Goal: Communication & Community: Answer question/provide support

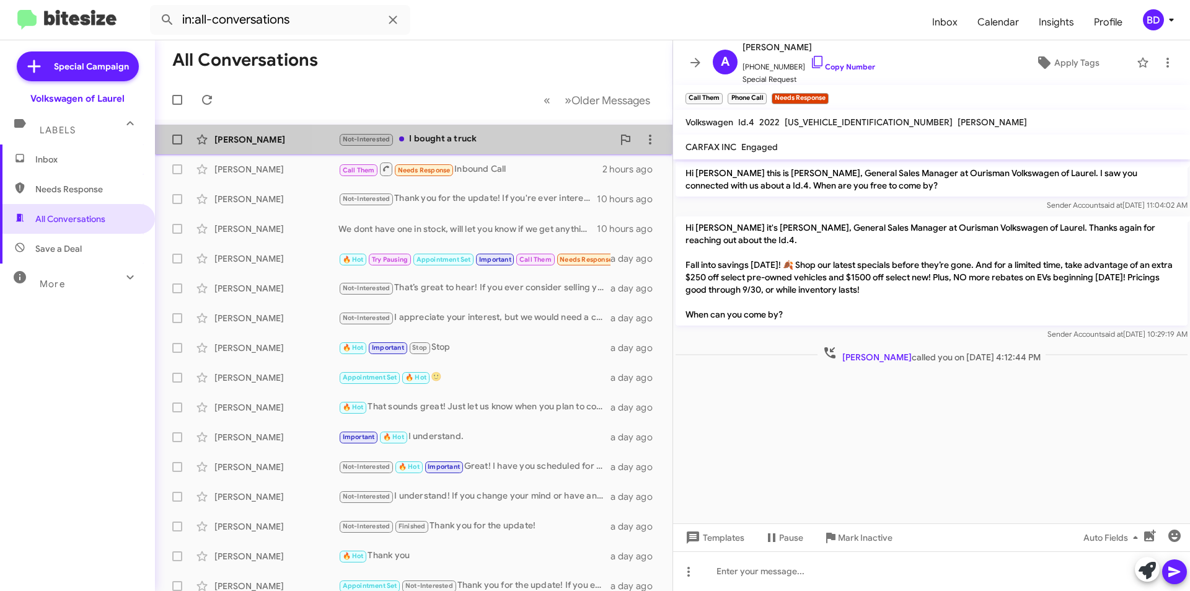
click at [495, 138] on div "Not-Interested I bought a truck" at bounding box center [476, 139] width 275 height 14
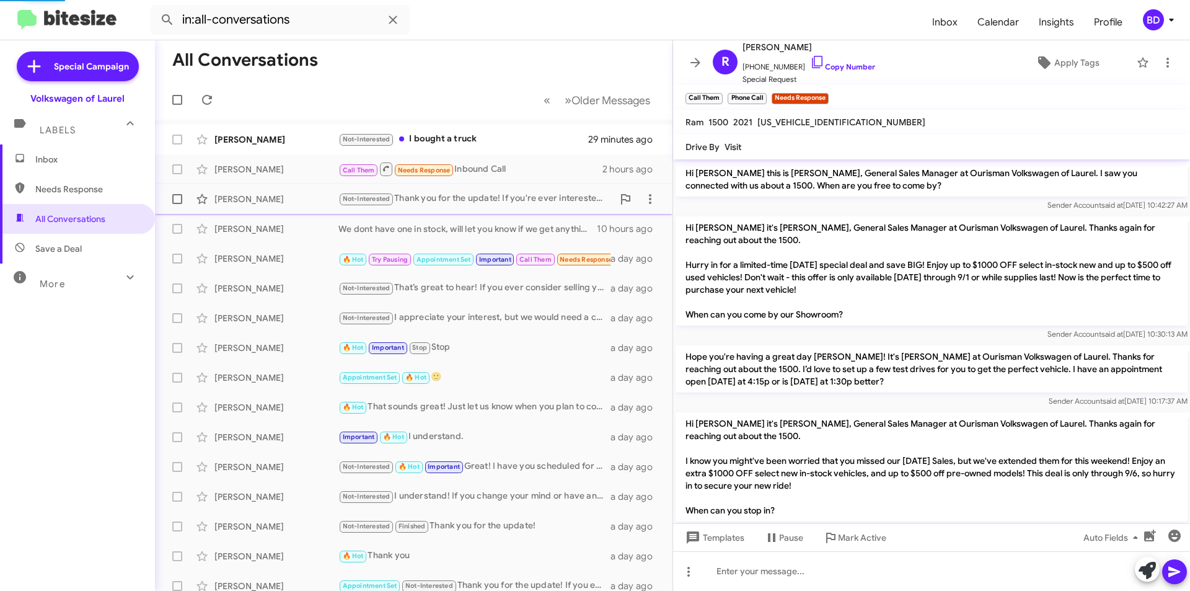
scroll to position [738, 0]
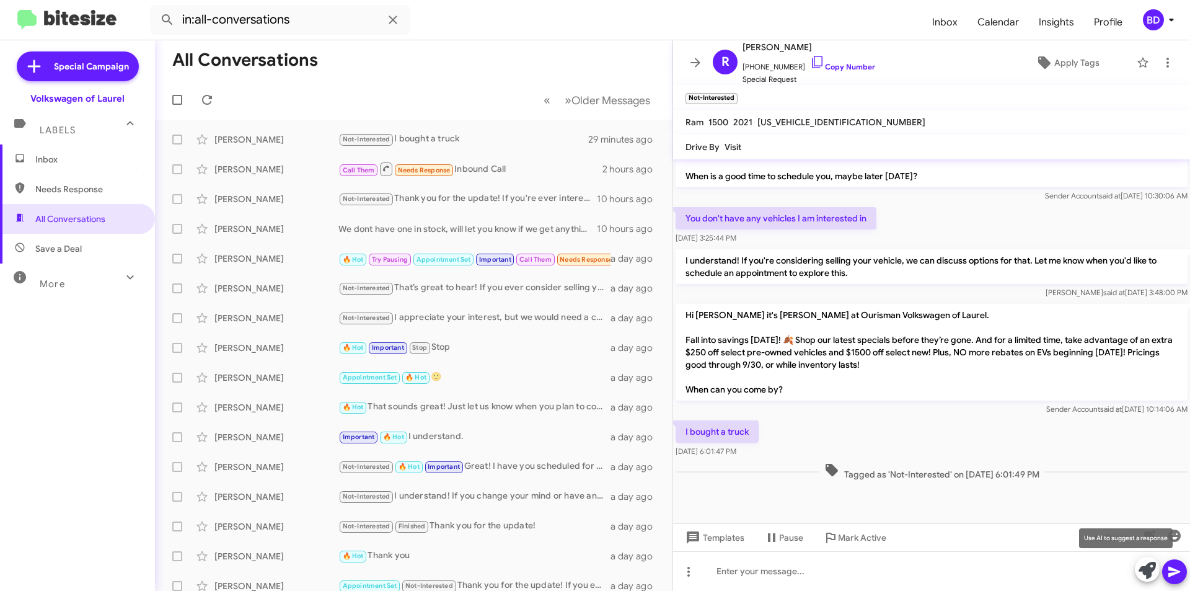
click at [1147, 569] on icon at bounding box center [1147, 570] width 17 height 17
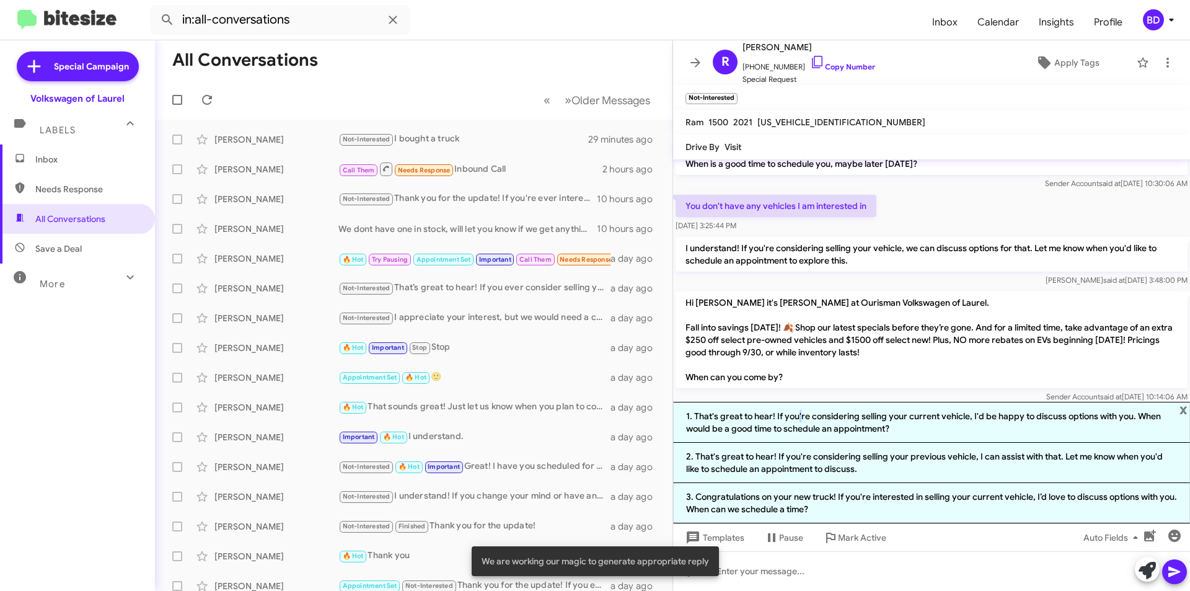
drag, startPoint x: 796, startPoint y: 420, endPoint x: 812, endPoint y: 415, distance: 16.7
click at [797, 420] on li "1. That's great to hear! If you're considering selling your current vehicle, I'…" at bounding box center [931, 422] width 517 height 41
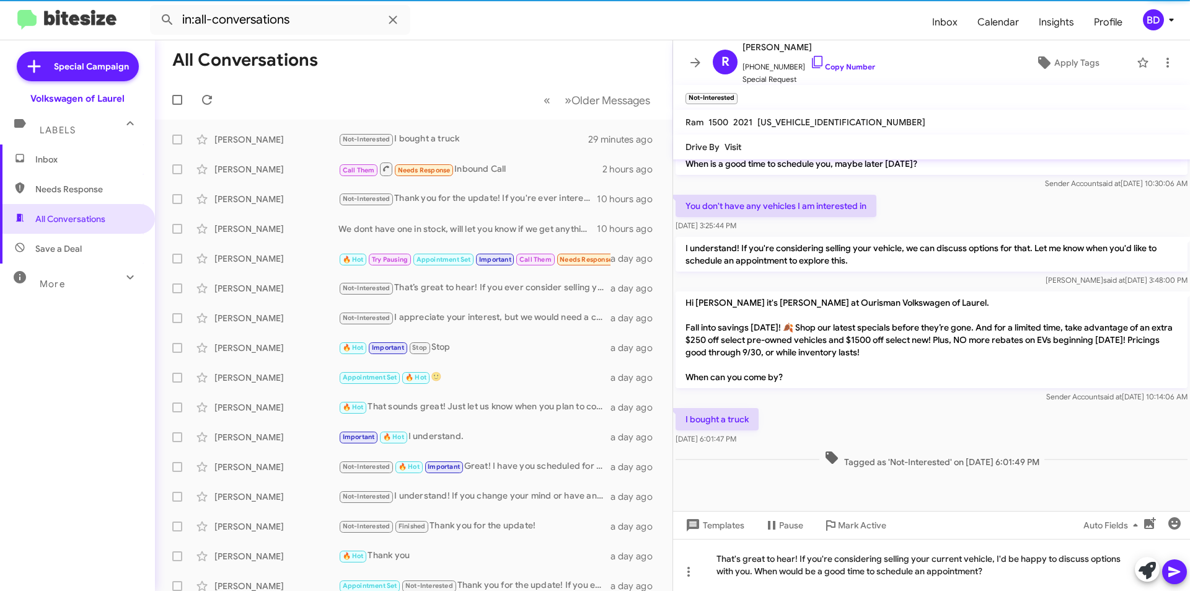
click at [1179, 574] on icon at bounding box center [1174, 571] width 15 height 15
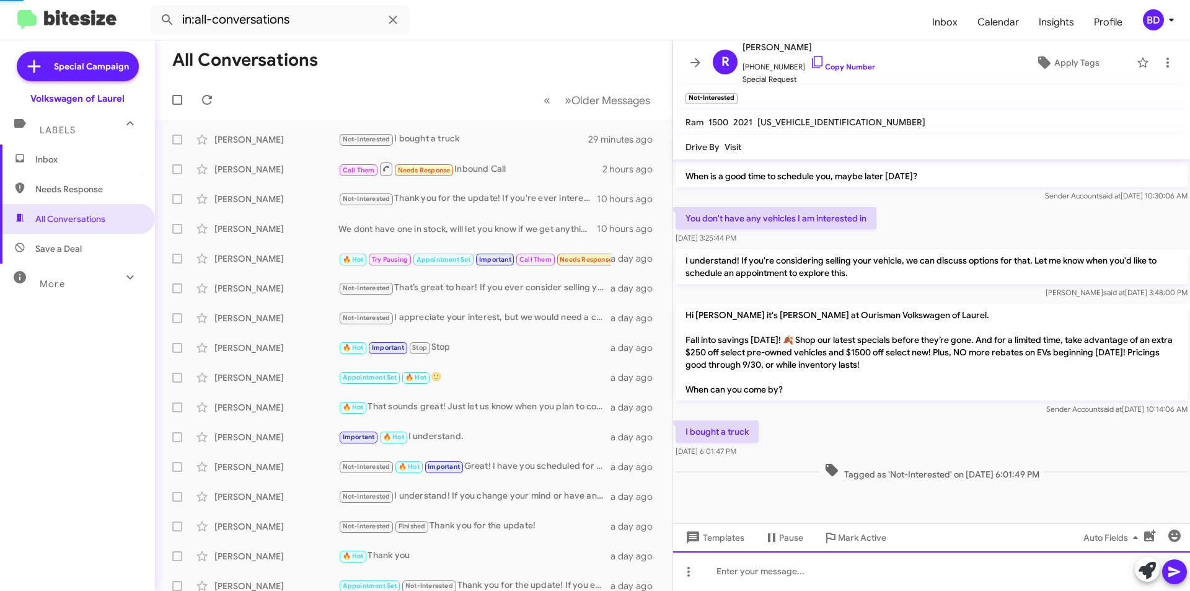
scroll to position [0, 0]
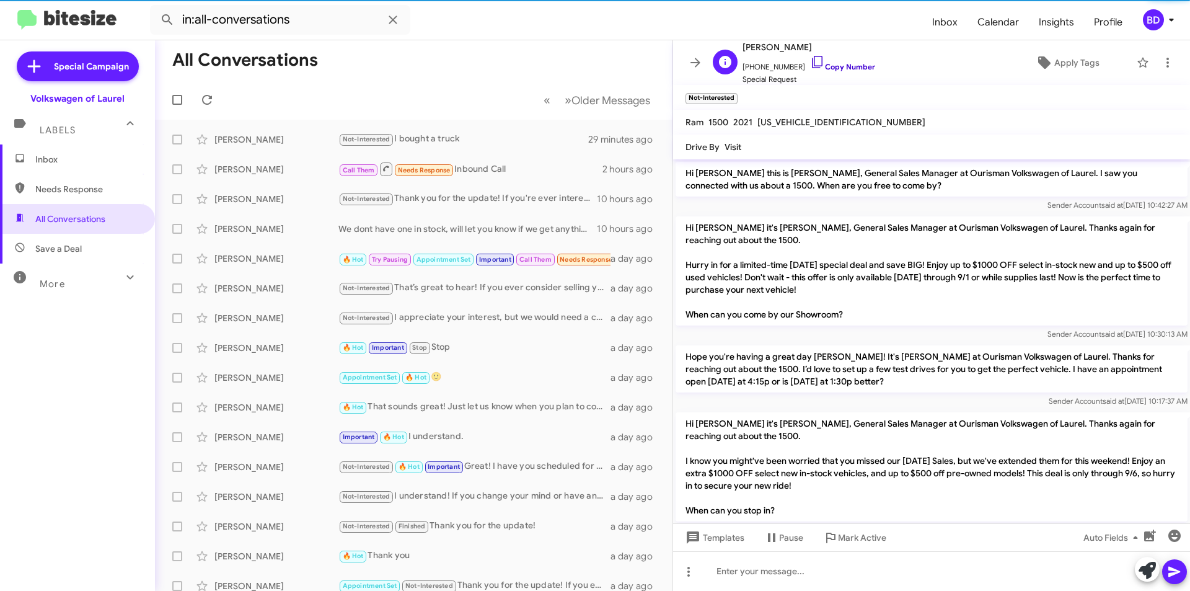
click at [830, 68] on link "Copy Number" at bounding box center [842, 66] width 65 height 9
